Goal: Task Accomplishment & Management: Complete application form

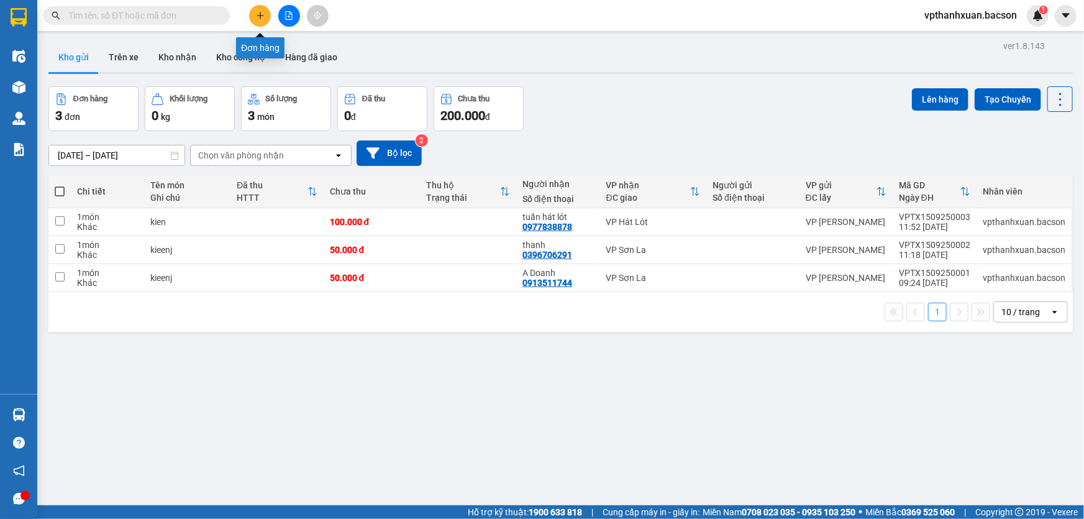
click at [254, 17] on button at bounding box center [260, 16] width 22 height 22
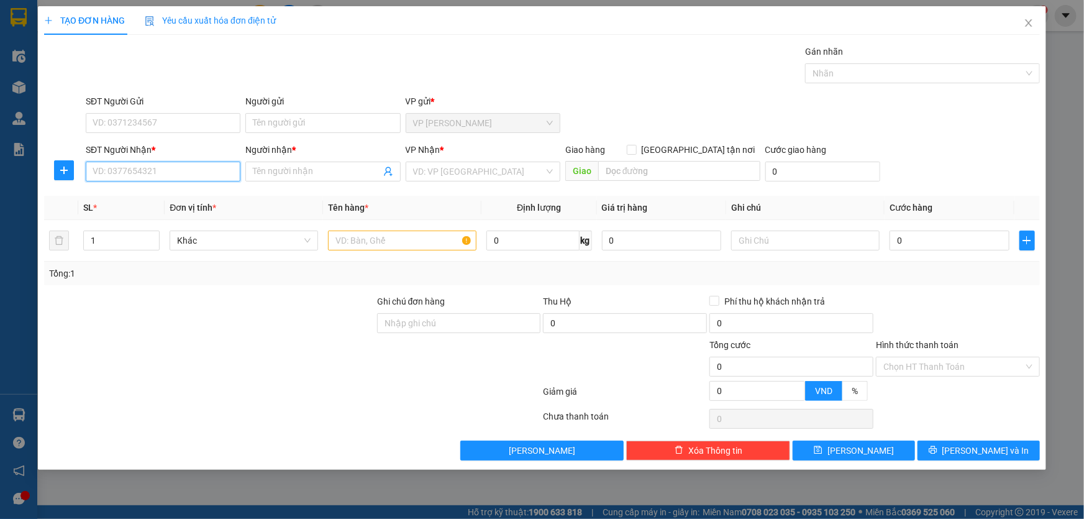
click at [149, 169] on input "SĐT Người Nhận *" at bounding box center [163, 172] width 155 height 20
click at [140, 184] on div "0868669099 0868669099 - hoàng" at bounding box center [163, 196] width 155 height 25
click at [183, 172] on input "0868669" at bounding box center [163, 172] width 155 height 20
click at [175, 193] on div "0868669099 - hoàng" at bounding box center [163, 197] width 140 height 14
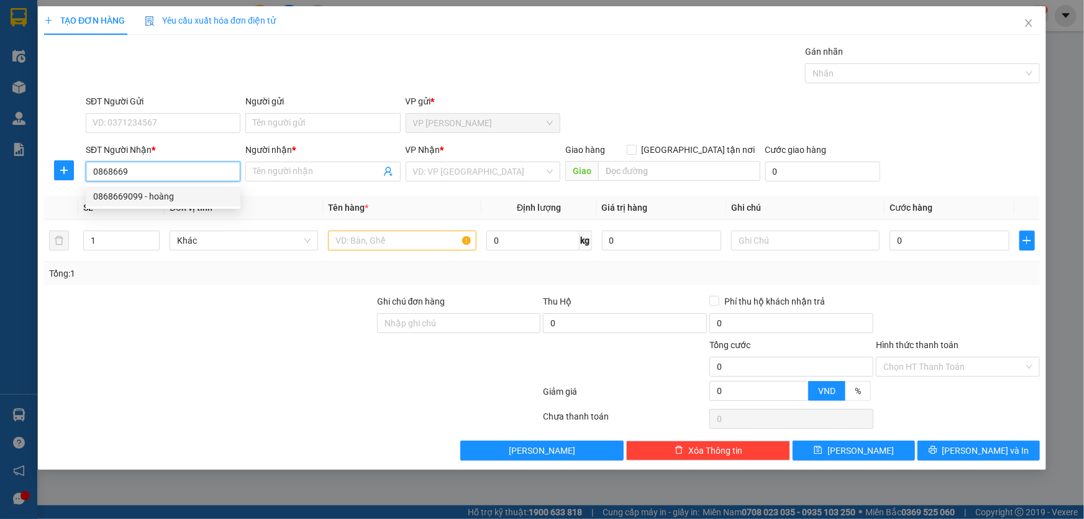
type input "0868669099"
type input "hoàng"
drag, startPoint x: 331, startPoint y: 237, endPoint x: 374, endPoint y: 240, distance: 43.6
click at [334, 238] on input "text" at bounding box center [402, 241] width 149 height 20
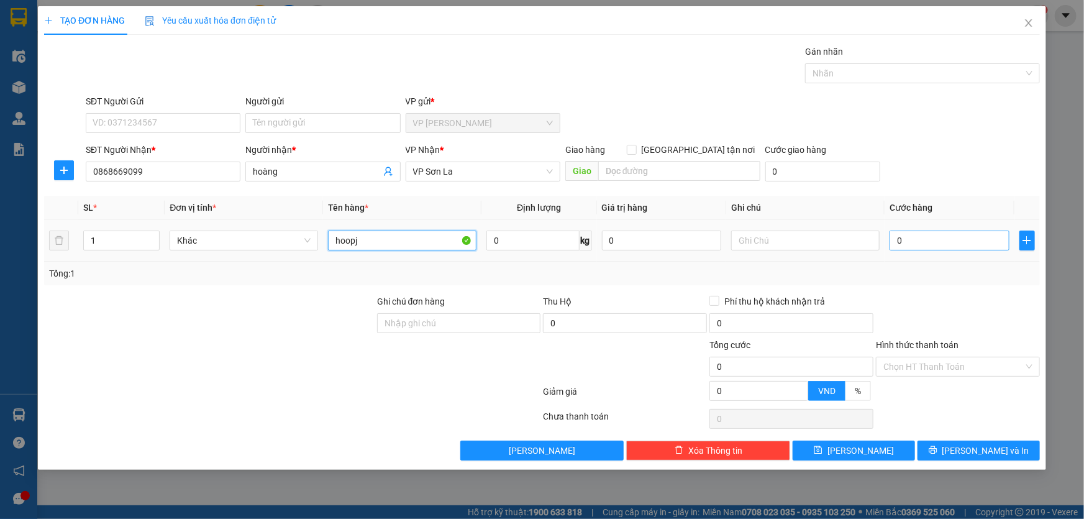
type input "hoopj"
click at [914, 231] on input "0" at bounding box center [950, 241] width 120 height 20
type input "5"
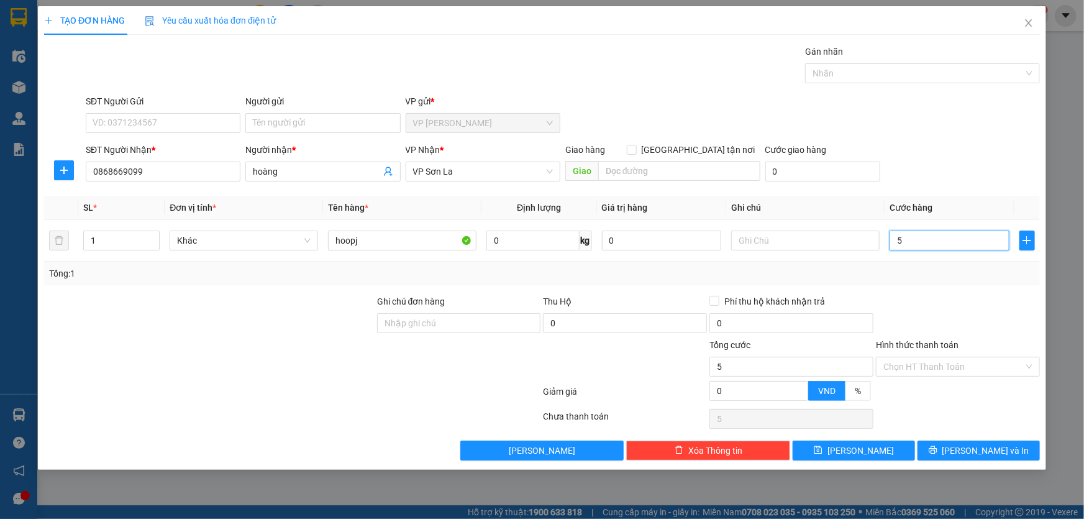
type input "50"
type input "50.000"
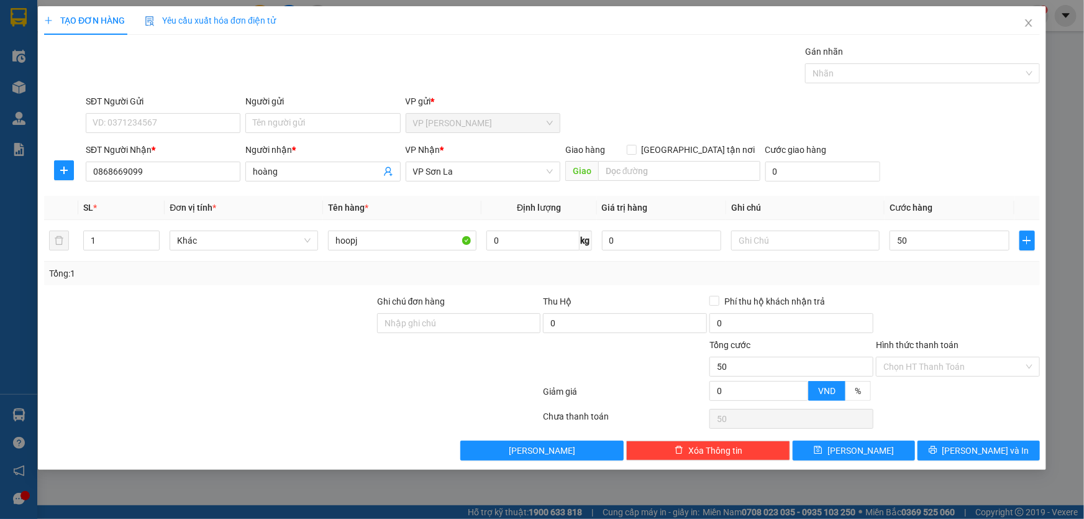
type input "50.000"
click at [949, 180] on div "SĐT Người Nhận * 0868669099 Người nhận * hoàng VP Nhận * VP Sơn La Giao hàng Gi…" at bounding box center [562, 164] width 959 height 43
click at [971, 442] on button "[PERSON_NAME] và In" at bounding box center [979, 451] width 122 height 20
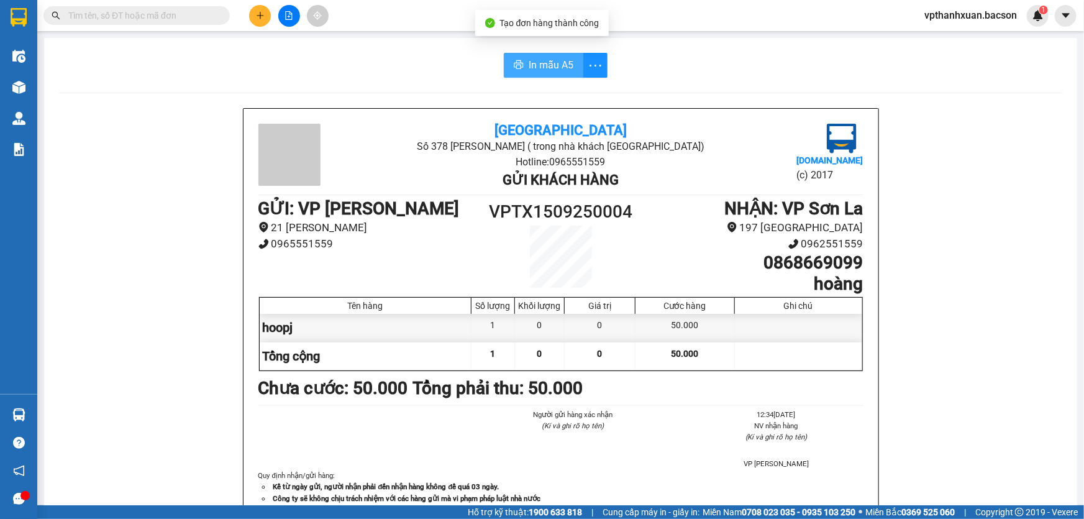
click at [515, 69] on icon "printer" at bounding box center [519, 64] width 9 height 9
